Goal: Navigation & Orientation: Locate item on page

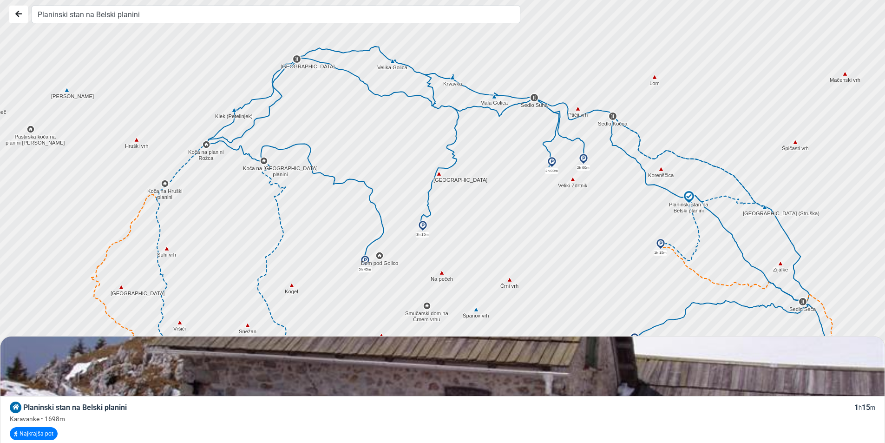
drag, startPoint x: 594, startPoint y: 244, endPoint x: 543, endPoint y: 207, distance: 62.9
click at [540, 217] on div at bounding box center [446, 222] width 1071 height 532
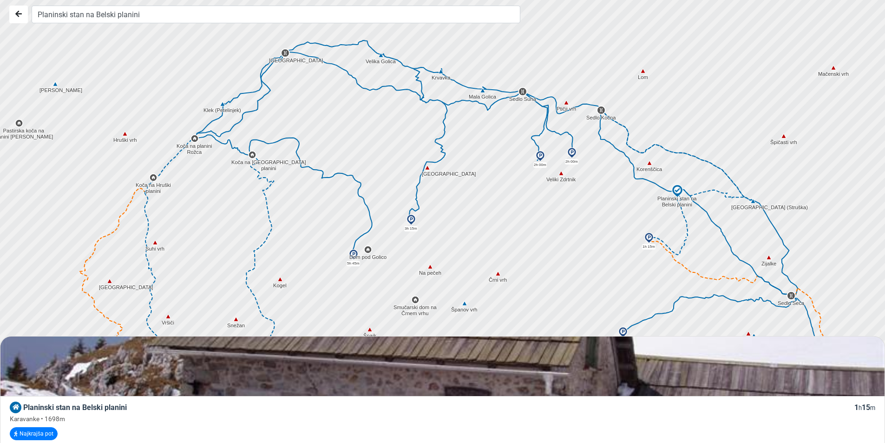
click at [542, 156] on img at bounding box center [540, 156] width 11 height 11
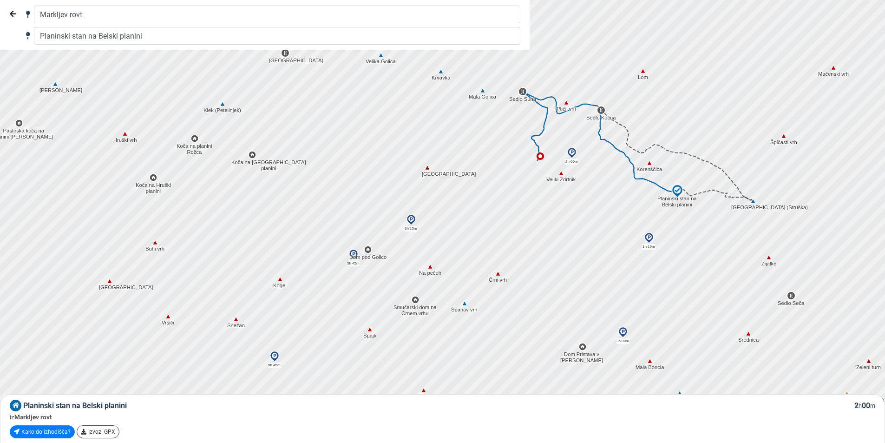
click at [678, 191] on img at bounding box center [678, 191] width 14 height 14
click at [675, 189] on img at bounding box center [678, 191] width 14 height 14
click at [676, 189] on img at bounding box center [678, 191] width 14 height 14
click at [13, 13] on icon "Nazaj" at bounding box center [13, 13] width 7 height 7
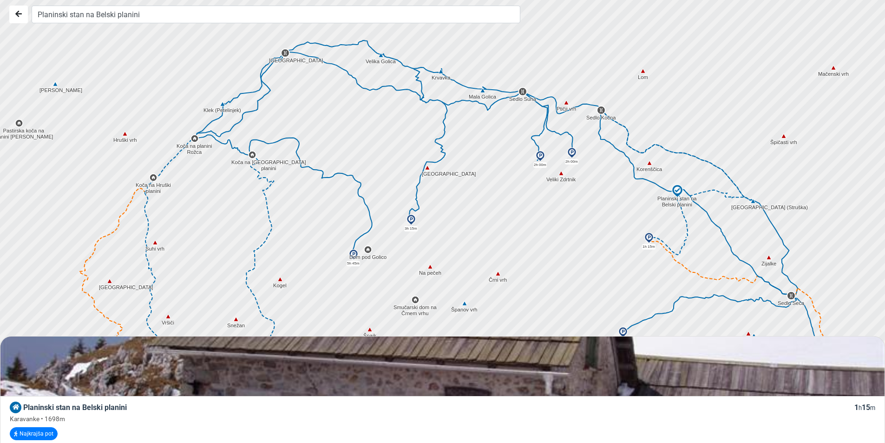
click at [677, 192] on img at bounding box center [678, 191] width 14 height 14
click at [677, 189] on img at bounding box center [678, 191] width 14 height 14
